Goal: Task Accomplishment & Management: Manage account settings

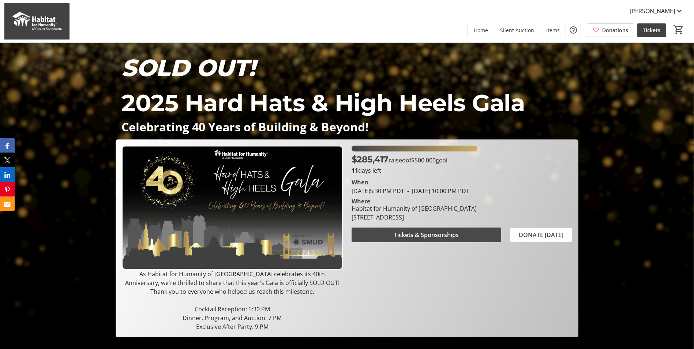
click at [428, 232] on span "Tickets & Sponsorships" at bounding box center [426, 234] width 65 height 9
click at [678, 11] on mat-icon at bounding box center [679, 11] width 9 height 9
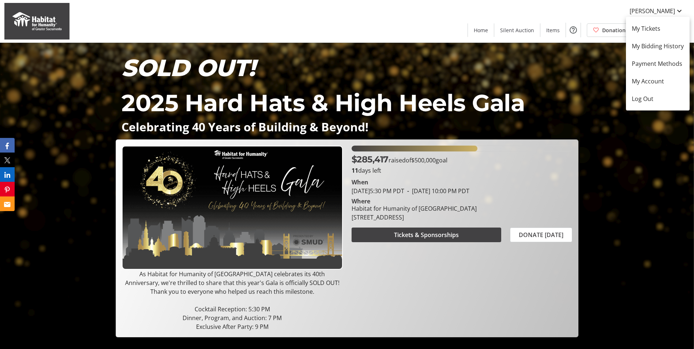
click at [671, 11] on div at bounding box center [347, 174] width 694 height 349
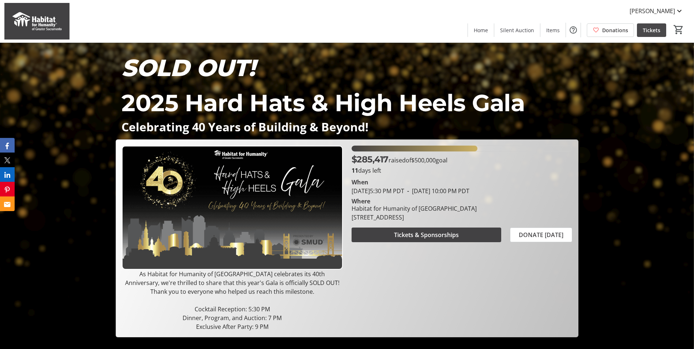
click at [649, 28] on span "Tickets" at bounding box center [652, 30] width 18 height 8
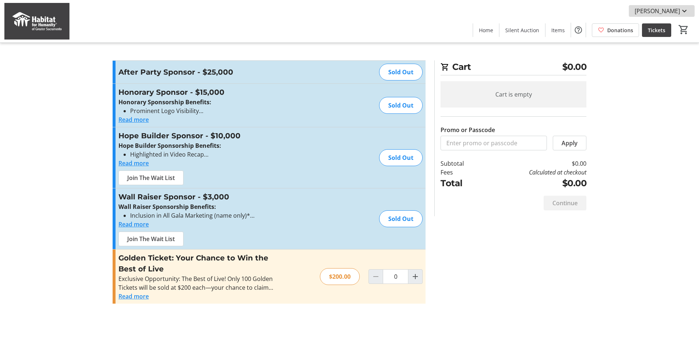
click at [683, 10] on mat-icon at bounding box center [684, 11] width 9 height 9
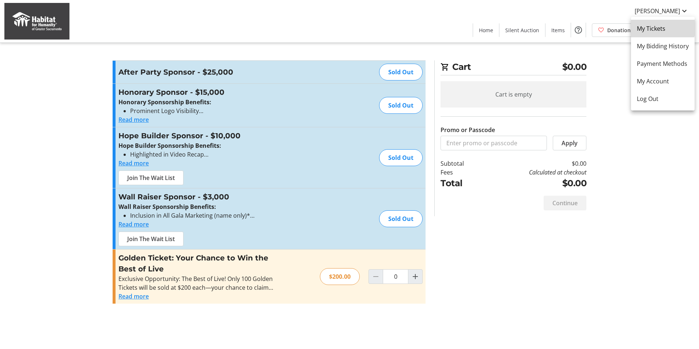
click at [653, 27] on span "My Tickets" at bounding box center [663, 28] width 52 height 9
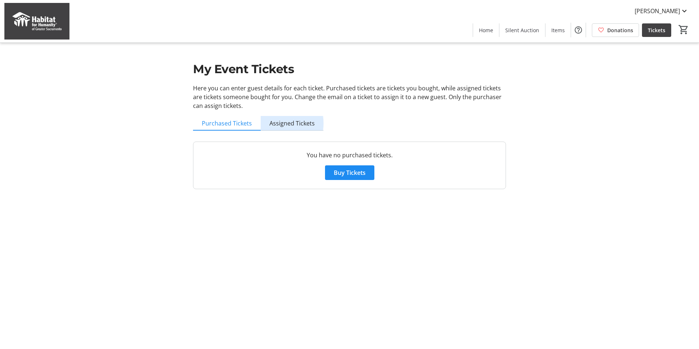
click at [284, 123] on span "Assigned Tickets" at bounding box center [292, 123] width 45 height 6
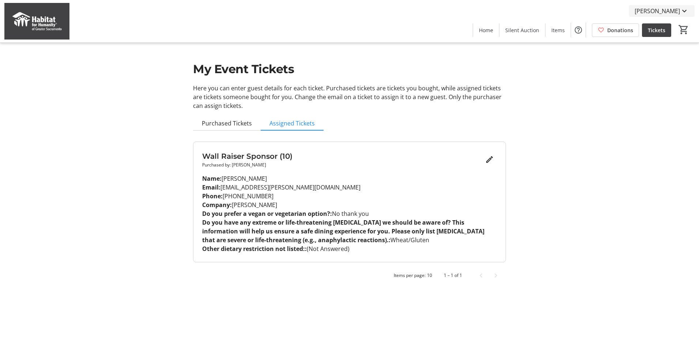
click at [682, 10] on mat-icon at bounding box center [684, 11] width 9 height 9
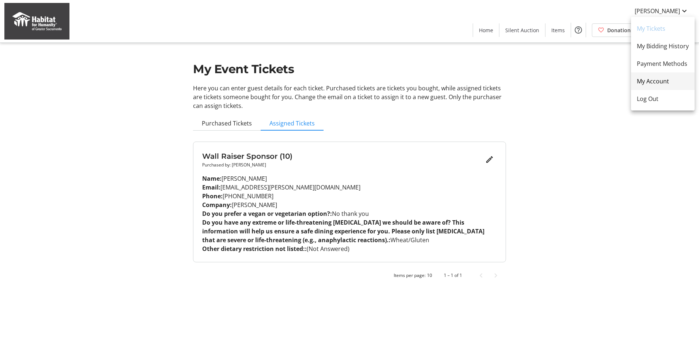
click at [650, 82] on span "My Account" at bounding box center [663, 81] width 52 height 9
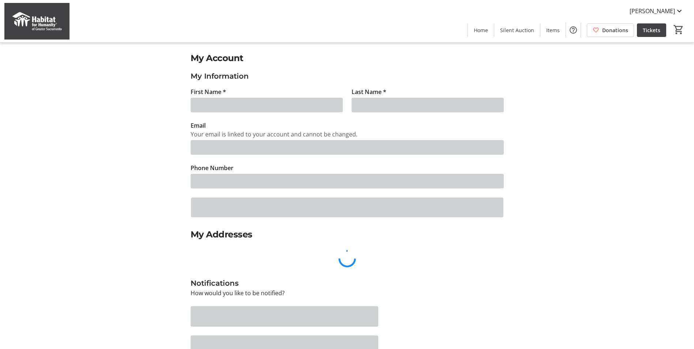
type input "[PERSON_NAME]"
type input "[EMAIL_ADDRESS][PERSON_NAME][DOMAIN_NAME]"
type input "[PHONE_NUMBER]"
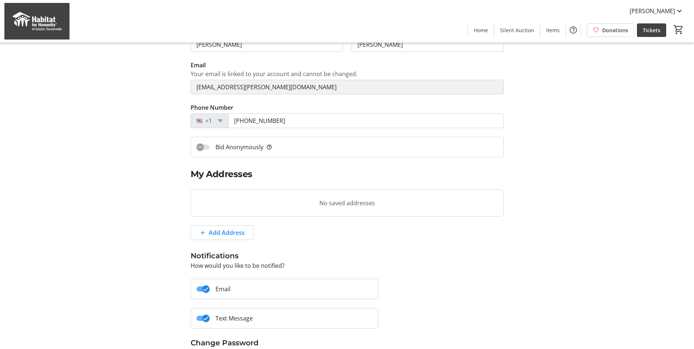
scroll to position [73, 0]
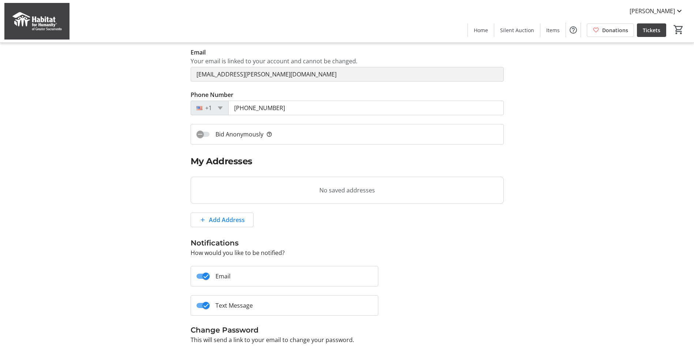
click at [288, 193] on tr-blank-state "No saved addresses" at bounding box center [347, 190] width 313 height 27
click at [234, 188] on tr-blank-state "No saved addresses" at bounding box center [347, 190] width 313 height 27
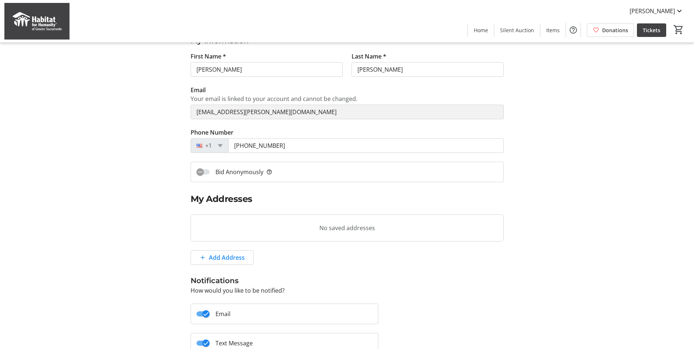
scroll to position [110, 0]
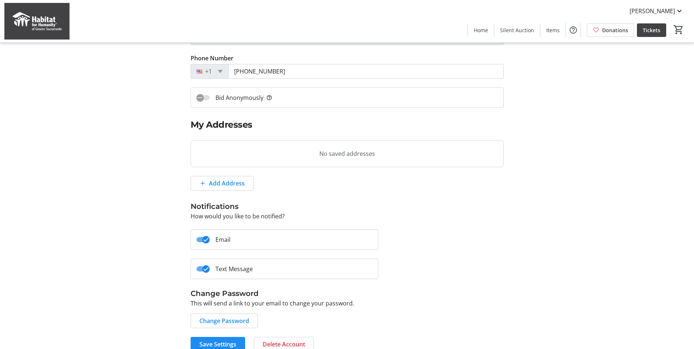
click at [210, 153] on tr-blank-state "No saved addresses" at bounding box center [347, 153] width 313 height 27
click at [217, 184] on span "Add Address" at bounding box center [227, 183] width 36 height 9
select select "CA"
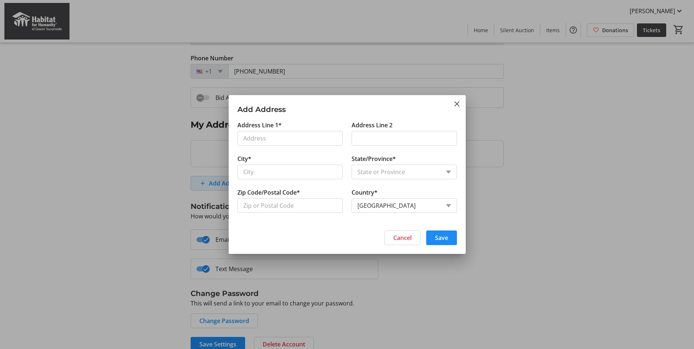
scroll to position [0, 0]
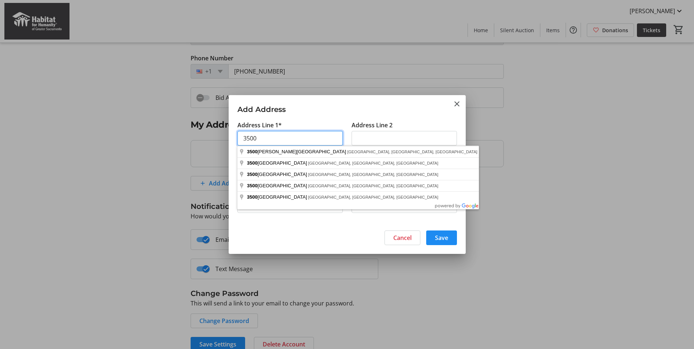
type input "[STREET_ADDRESS]"
type input "[GEOGRAPHIC_DATA]"
type input "95864"
select select "US"
select select "CA"
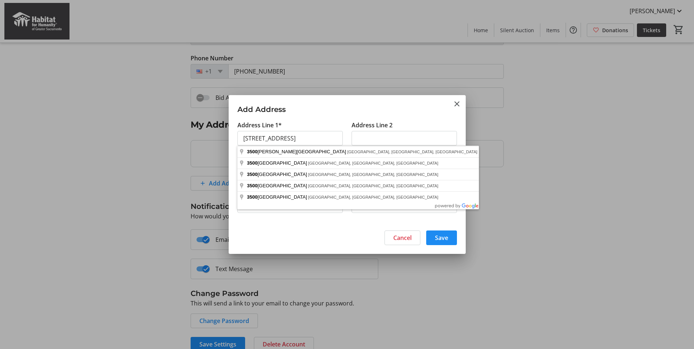
click at [526, 223] on div at bounding box center [347, 174] width 694 height 349
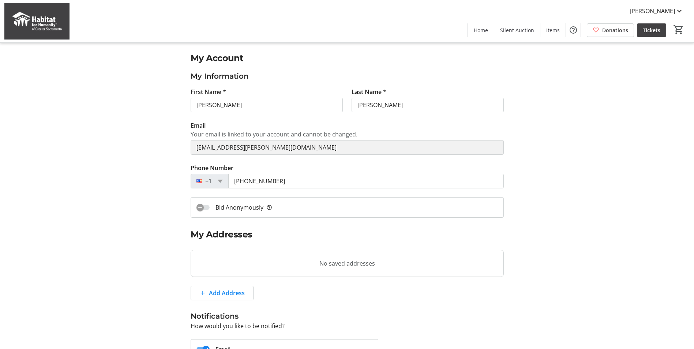
scroll to position [110, 0]
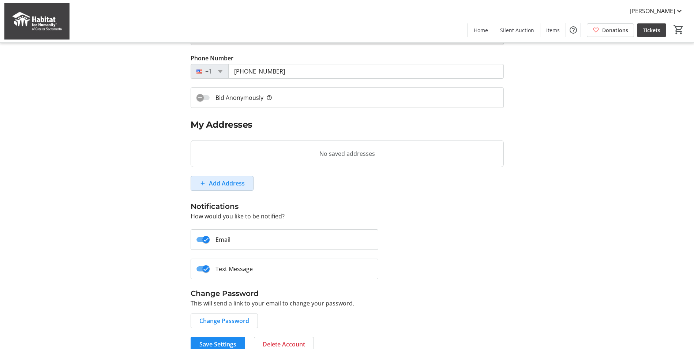
click at [221, 182] on span "Add Address" at bounding box center [227, 183] width 36 height 9
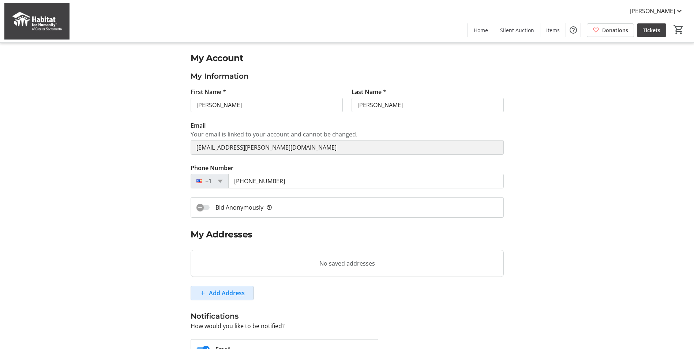
select select "CA"
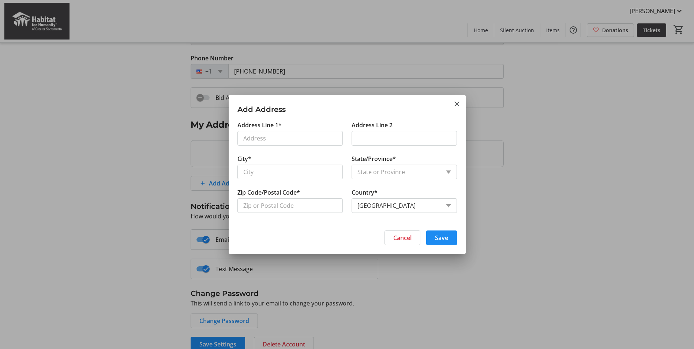
click at [253, 140] on input "Address Line 1*" at bounding box center [289, 138] width 105 height 15
type input "[STREET_ADDRESS]"
type input "[GEOGRAPHIC_DATA]"
type input "95864"
select select "US"
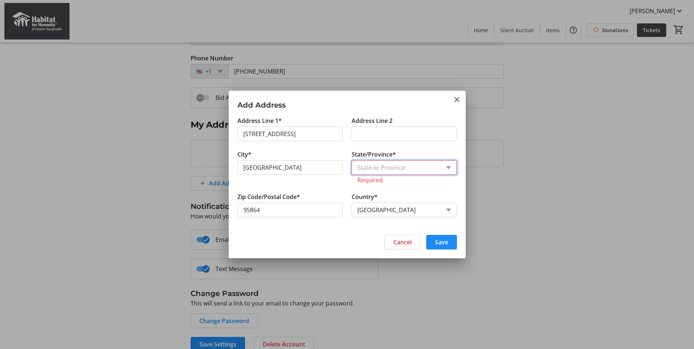
click at [447, 168] on select "State or Province State or [GEOGRAPHIC_DATA][US_STATE][GEOGRAPHIC_DATA] [US_STA…" at bounding box center [404, 167] width 105 height 15
select select "CA"
click at [352, 165] on select "State or Province State or [GEOGRAPHIC_DATA][US_STATE][GEOGRAPHIC_DATA] [US_STA…" at bounding box center [404, 167] width 105 height 15
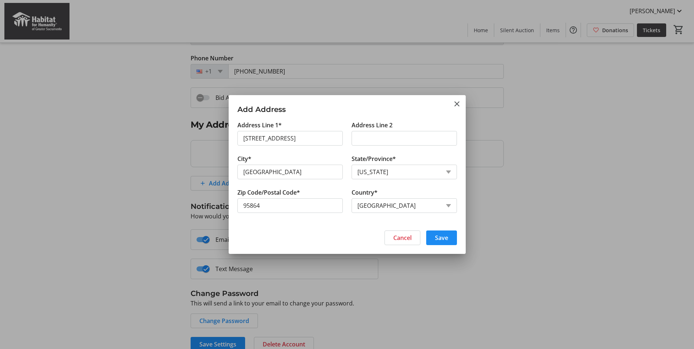
click at [438, 236] on span "Save" at bounding box center [441, 237] width 13 height 9
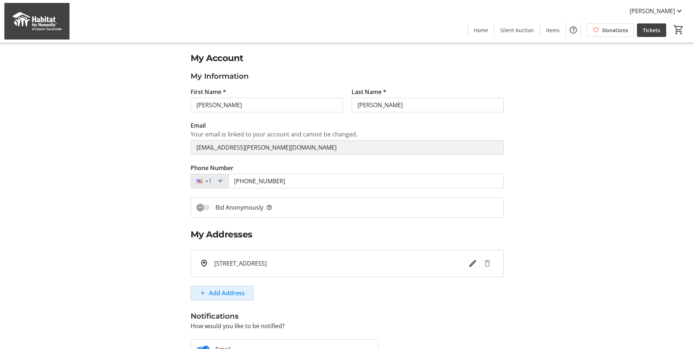
scroll to position [110, 0]
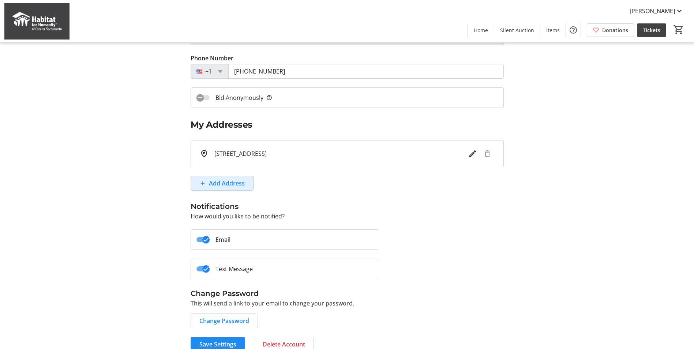
click at [304, 100] on mat-slide-toggle "Bid Anonymously help_outline" at bounding box center [347, 97] width 313 height 20
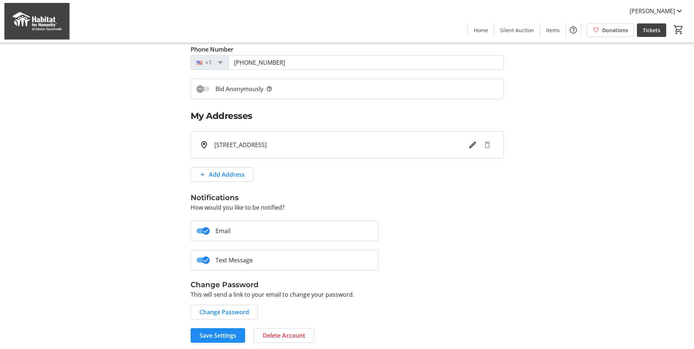
scroll to position [121, 0]
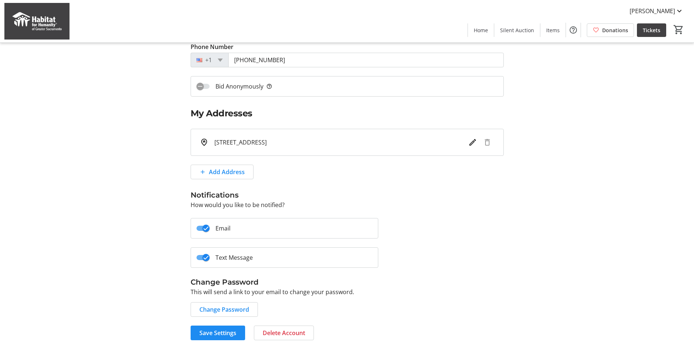
click at [221, 255] on label "Text Message" at bounding box center [231, 257] width 43 height 9
click at [210, 255] on button "Text Message" at bounding box center [202, 257] width 13 height 5
click at [202, 257] on icon "button" at bounding box center [200, 257] width 7 height 7
click at [208, 230] on icon "button" at bounding box center [206, 228] width 7 height 7
click at [200, 228] on icon "button" at bounding box center [200, 228] width 4 height 1
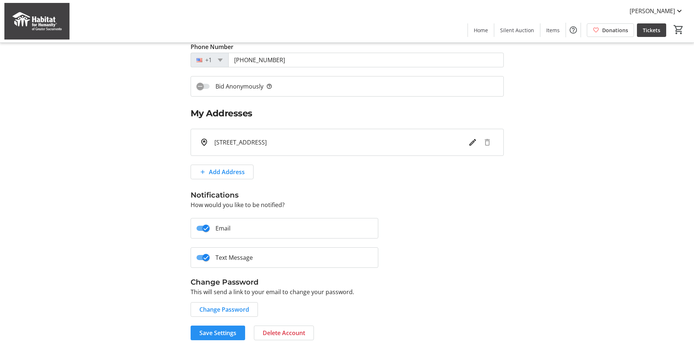
click at [221, 332] on span "Save Settings" at bounding box center [217, 333] width 37 height 9
click at [215, 331] on span "Save Settings" at bounding box center [217, 333] width 37 height 9
click at [681, 12] on mat-icon at bounding box center [679, 11] width 9 height 9
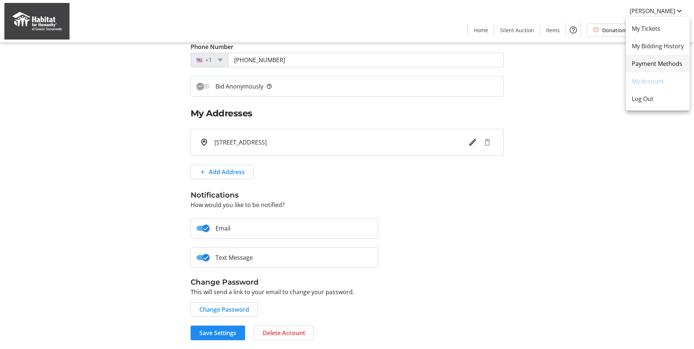
click at [654, 66] on span "Payment Methods" at bounding box center [658, 63] width 52 height 9
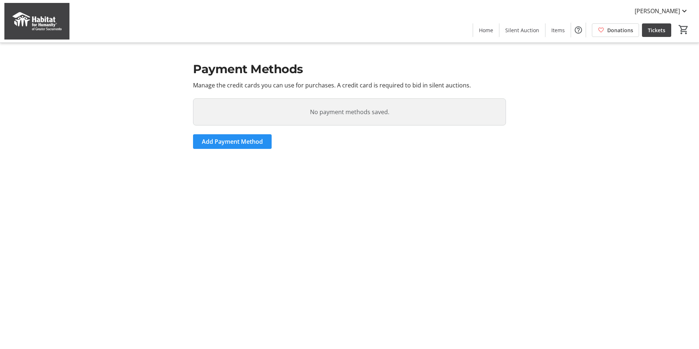
click at [245, 142] on span "Add Payment Method" at bounding box center [232, 141] width 61 height 9
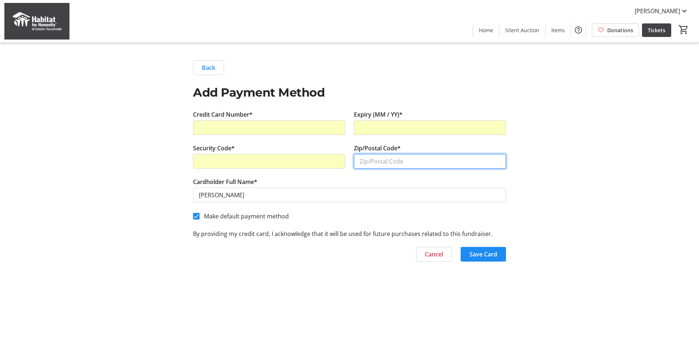
click at [376, 162] on input "Zip/Postal Code*" at bounding box center [430, 161] width 152 height 15
type input "95864"
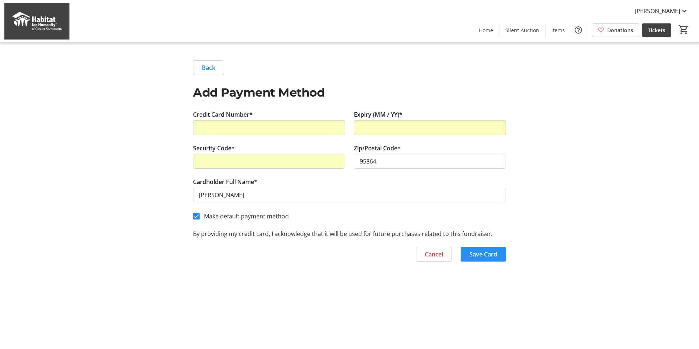
click at [489, 254] on span "Save Card" at bounding box center [484, 254] width 28 height 9
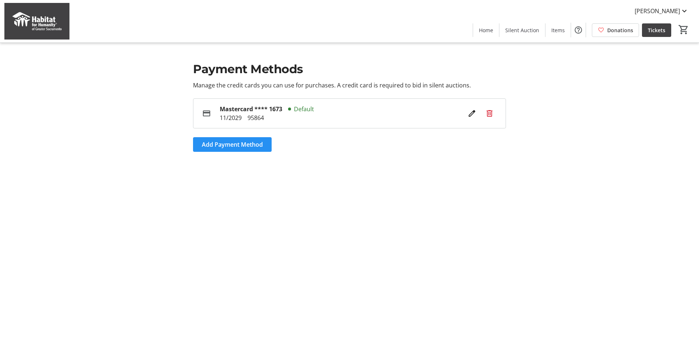
click at [217, 141] on span "Add Payment Method" at bounding box center [232, 144] width 61 height 9
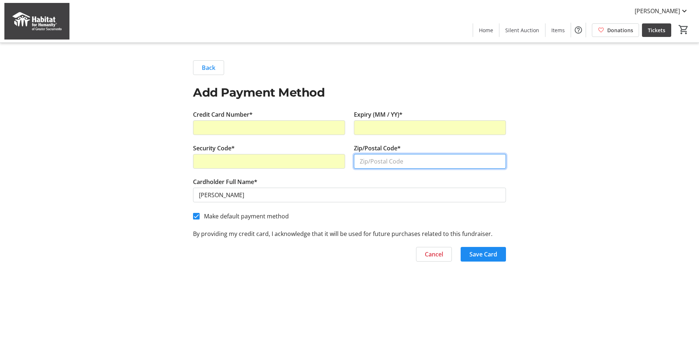
click at [401, 161] on input "Zip/Postal Code*" at bounding box center [430, 161] width 152 height 15
type input "95833"
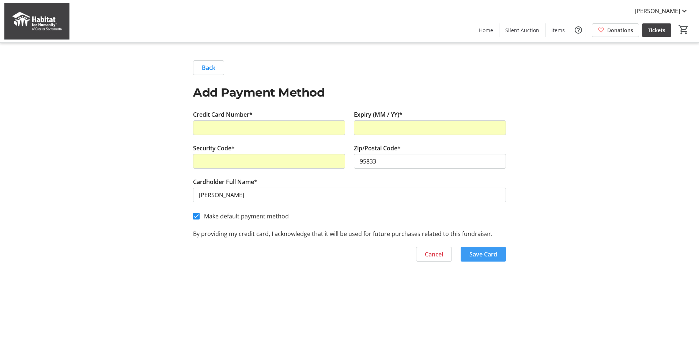
click at [487, 256] on span "Save Card" at bounding box center [484, 254] width 28 height 9
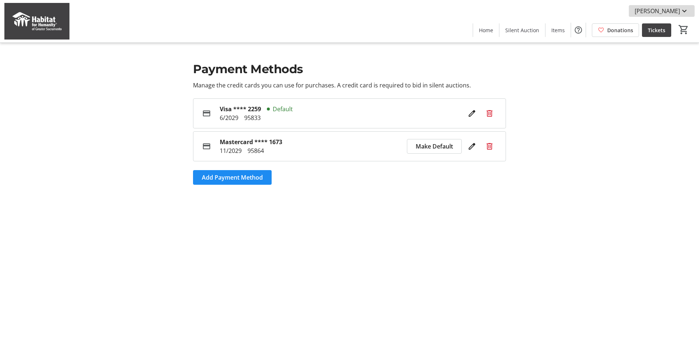
click at [686, 8] on mat-icon at bounding box center [684, 11] width 9 height 9
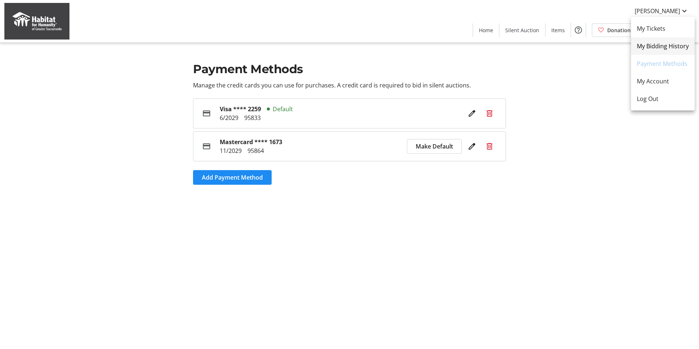
click at [664, 48] on span "My Bidding History" at bounding box center [663, 46] width 52 height 9
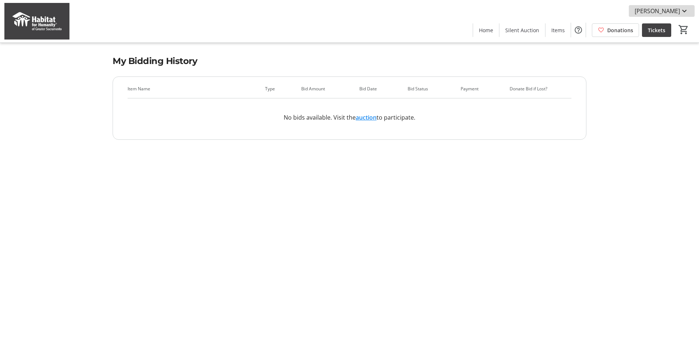
click at [684, 11] on mat-icon at bounding box center [684, 11] width 9 height 9
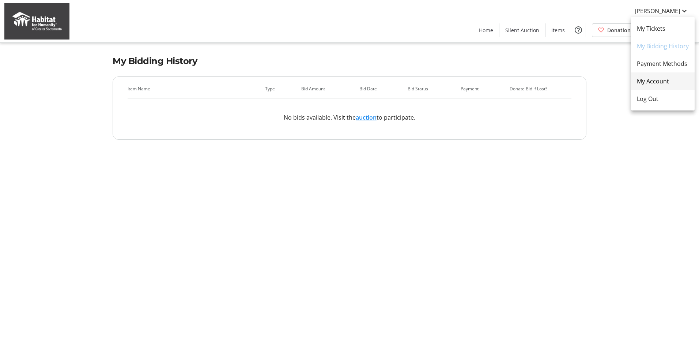
click at [661, 83] on span "My Account" at bounding box center [663, 81] width 52 height 9
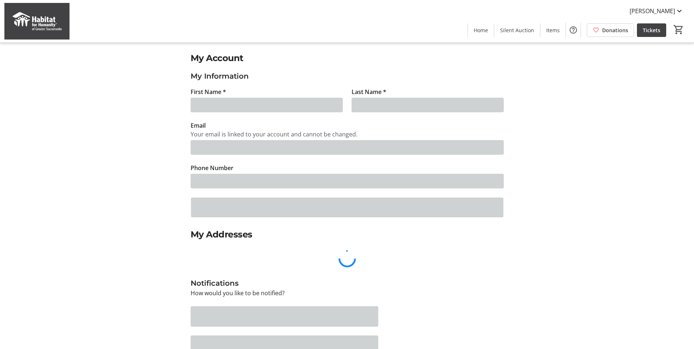
type input "[PERSON_NAME]"
type input "[EMAIL_ADDRESS][PERSON_NAME][DOMAIN_NAME]"
type input "[PHONE_NUMBER]"
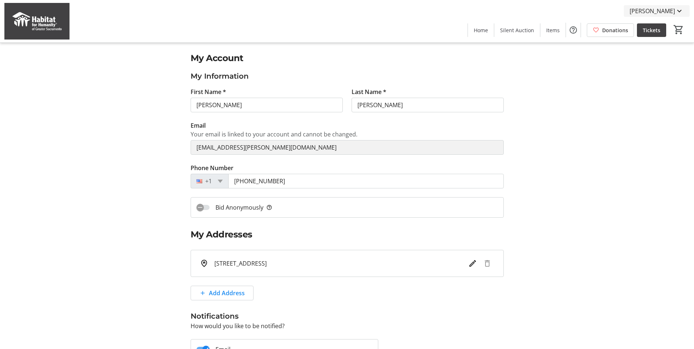
click at [679, 12] on mat-icon at bounding box center [679, 11] width 9 height 9
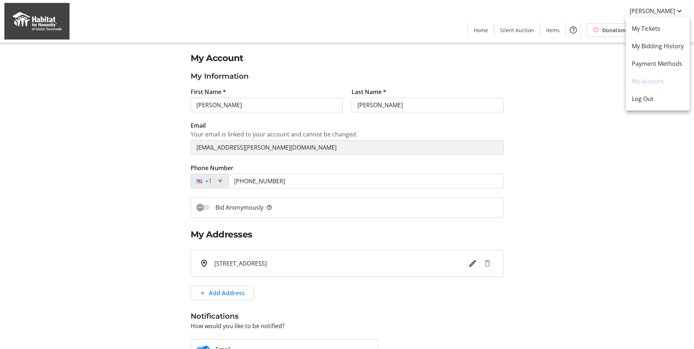
click at [601, 146] on div at bounding box center [347, 174] width 694 height 349
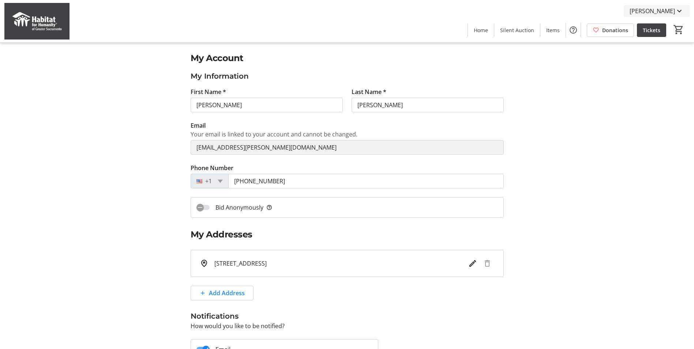
click at [680, 11] on mat-icon at bounding box center [679, 11] width 9 height 9
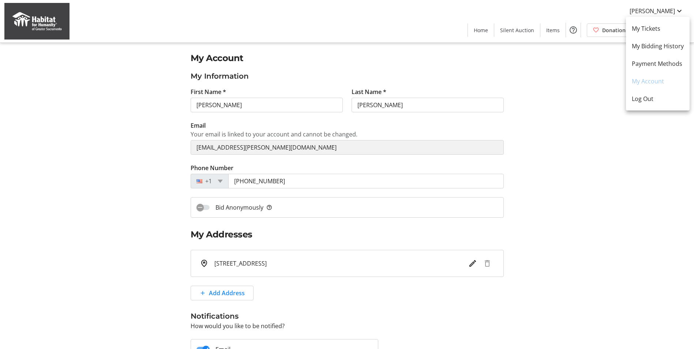
click at [677, 10] on div at bounding box center [347, 174] width 694 height 349
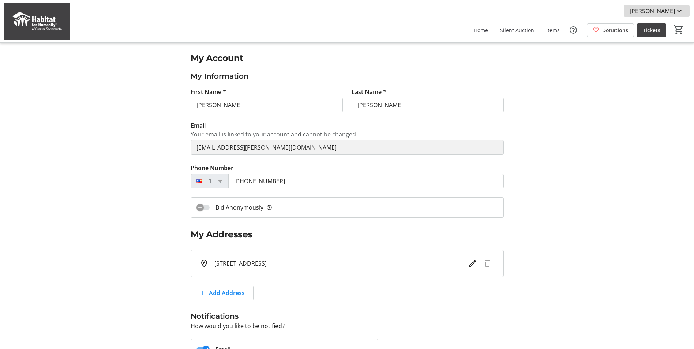
click at [680, 11] on mat-icon at bounding box center [679, 11] width 9 height 9
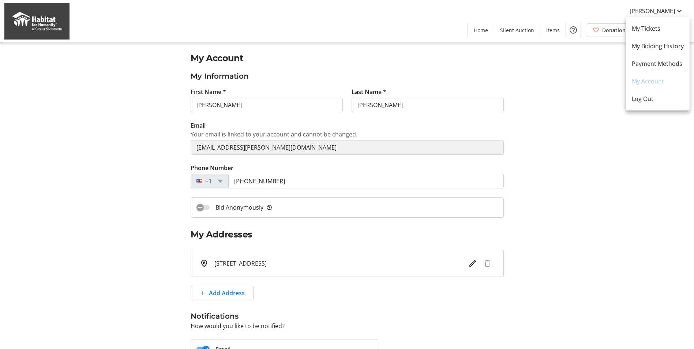
click at [599, 74] on div at bounding box center [347, 174] width 694 height 349
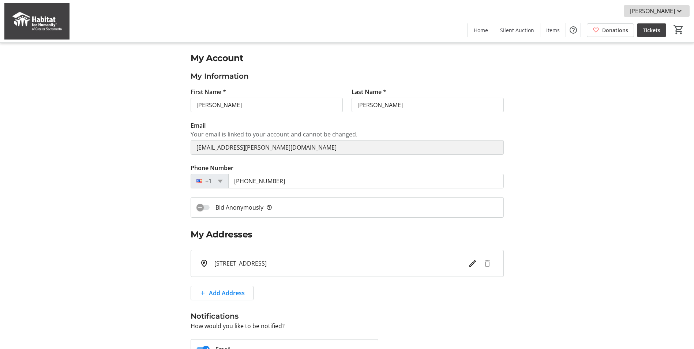
click at [676, 10] on mat-icon at bounding box center [679, 11] width 9 height 9
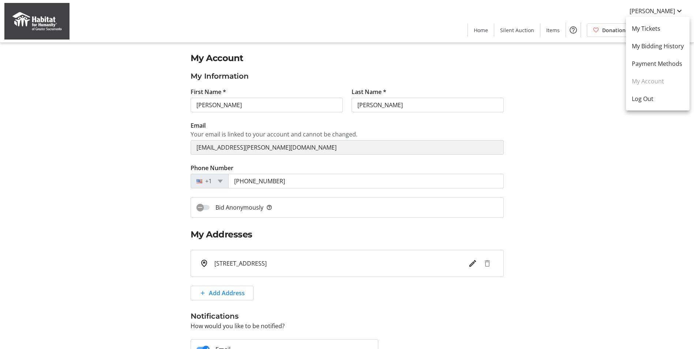
click at [654, 81] on link "My Account" at bounding box center [658, 81] width 64 height 18
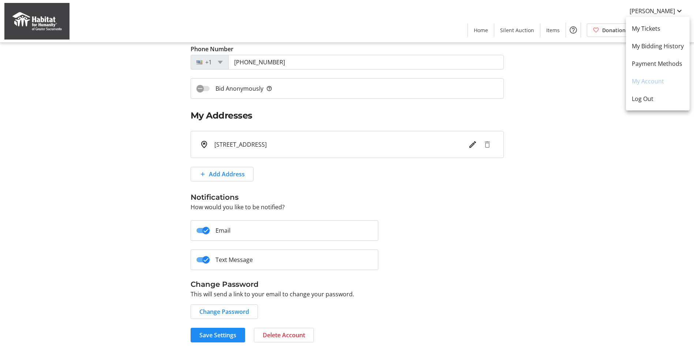
scroll to position [121, 0]
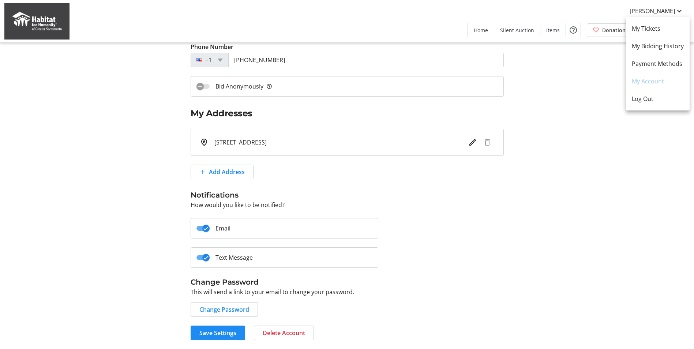
click at [217, 307] on div at bounding box center [347, 174] width 694 height 349
